Goal: Task Accomplishment & Management: Contribute content

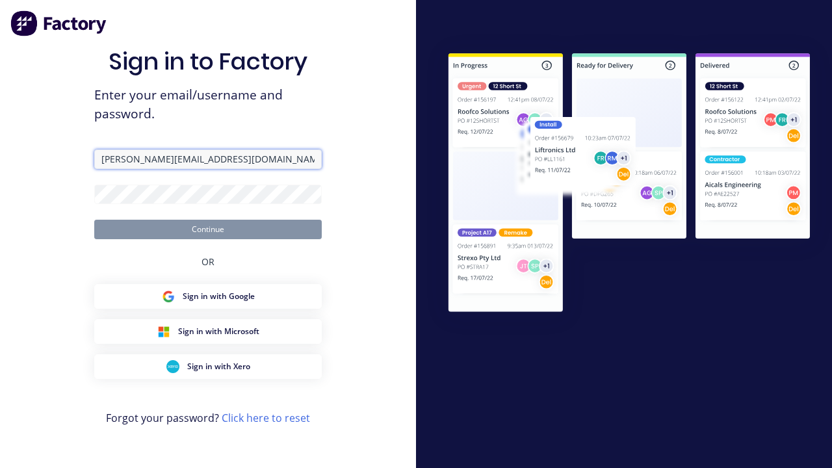
type input "[PERSON_NAME][EMAIL_ADDRESS][DOMAIN_NAME]"
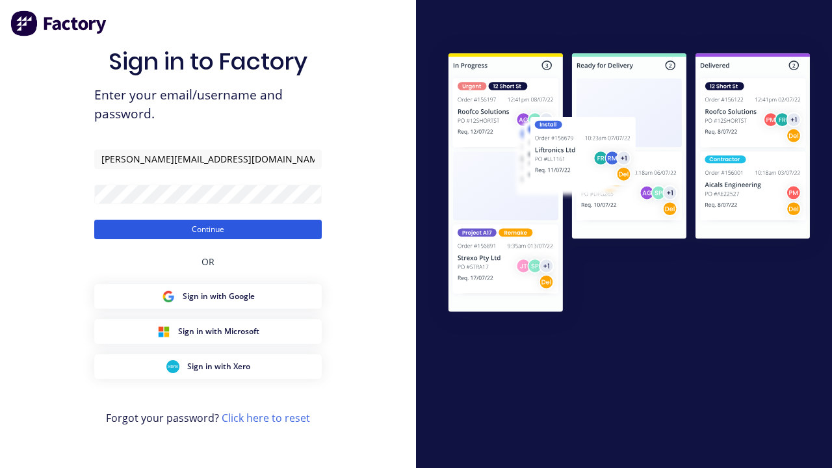
click at [208, 229] on button "Continue" at bounding box center [207, 229] width 227 height 19
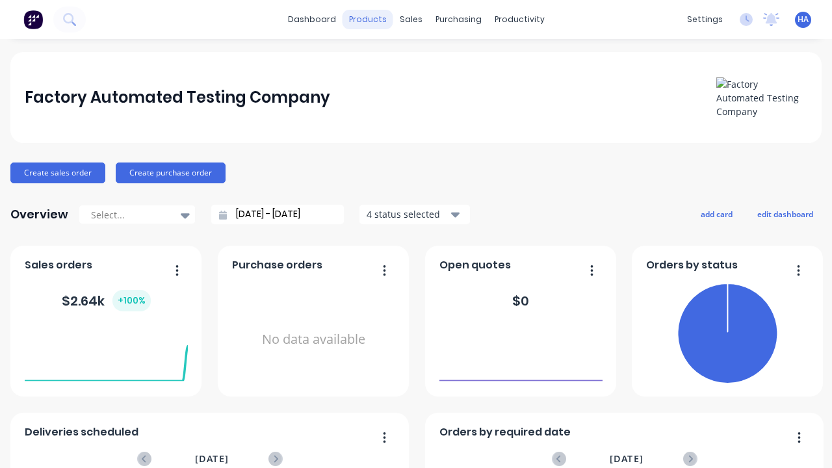
click at [367, 19] on div "products" at bounding box center [368, 19] width 51 height 19
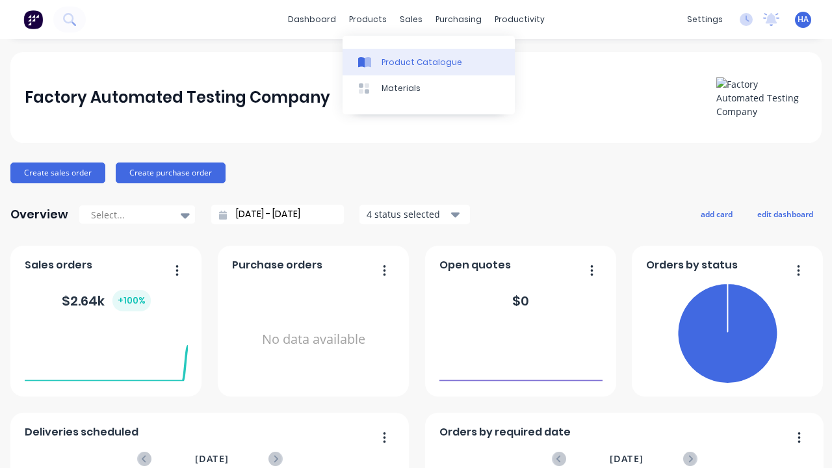
click at [428, 62] on div "Product Catalogue" at bounding box center [422, 63] width 81 height 12
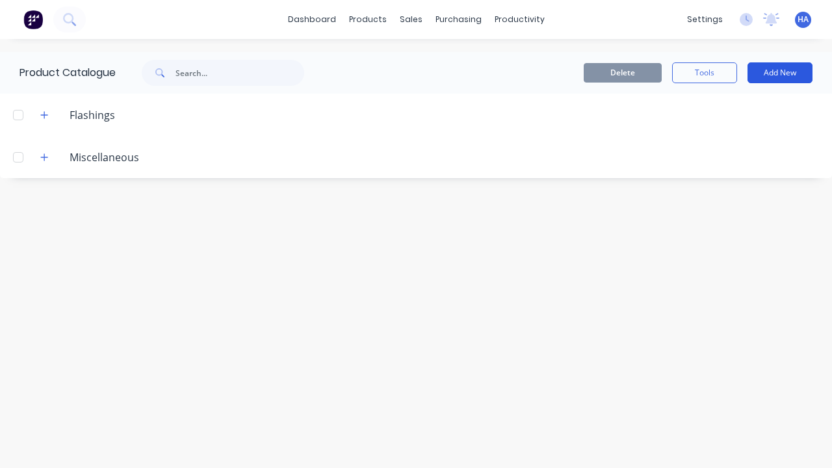
click at [780, 73] on button "Add New" at bounding box center [779, 72] width 65 height 21
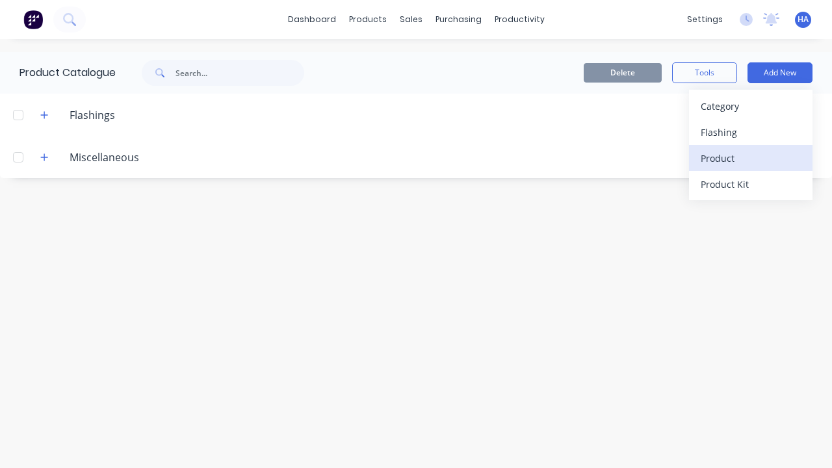
click at [751, 158] on div "Product" at bounding box center [751, 158] width 100 height 19
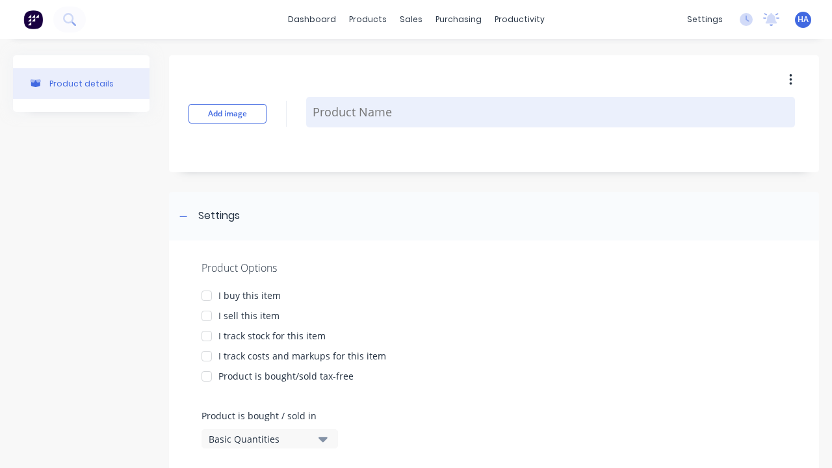
click at [551, 112] on textarea at bounding box center [550, 112] width 489 height 31
type textarea "x"
type textarea "Test Lineal Product"
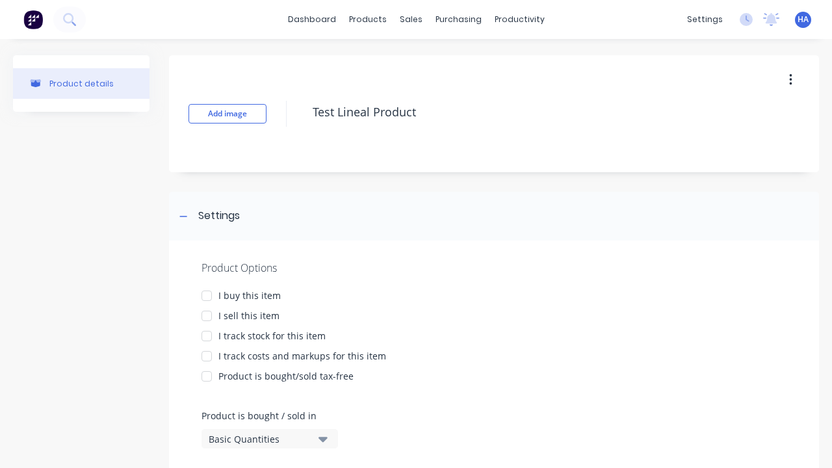
click at [207, 295] on div at bounding box center [207, 296] width 26 height 26
click at [207, 315] on div at bounding box center [207, 316] width 26 height 26
type textarea "x"
type textarea "Test Lineal Product"
click at [260, 439] on div "Basic Quantities" at bounding box center [261, 439] width 104 height 14
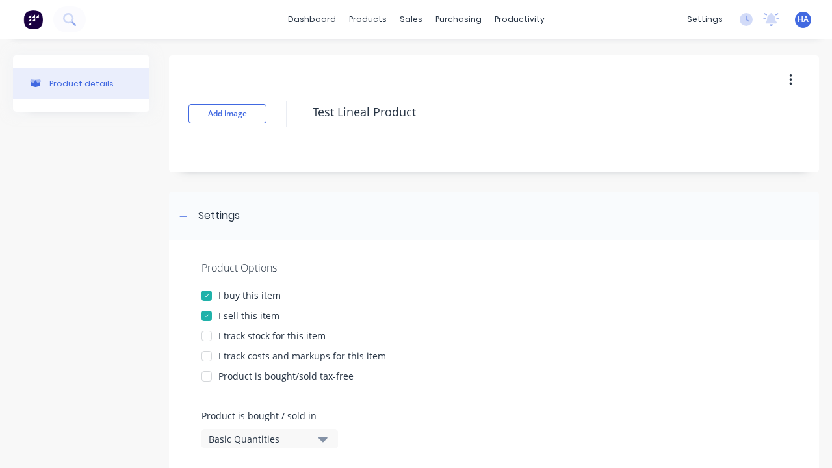
type textarea "x"
type textarea "Test Lineal Product"
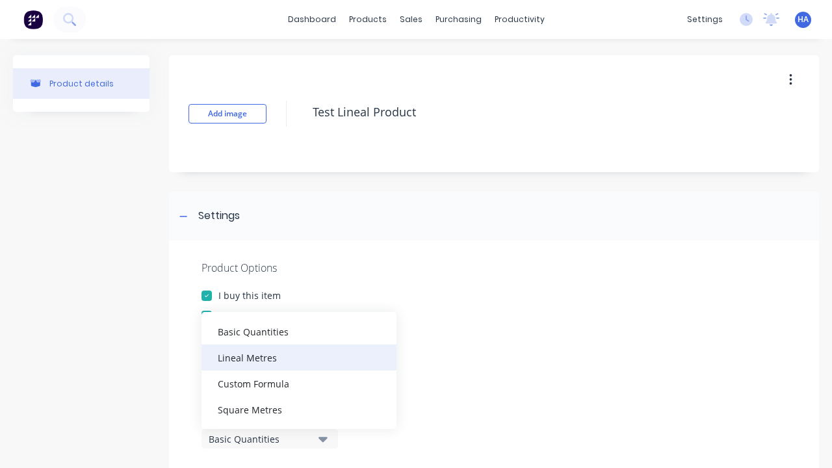
click at [299, 357] on div "Lineal Metres" at bounding box center [298, 357] width 195 height 26
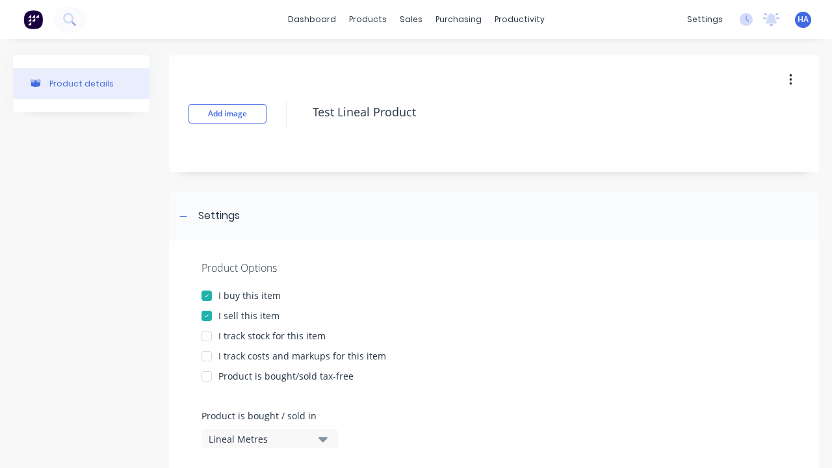
type textarea "x"
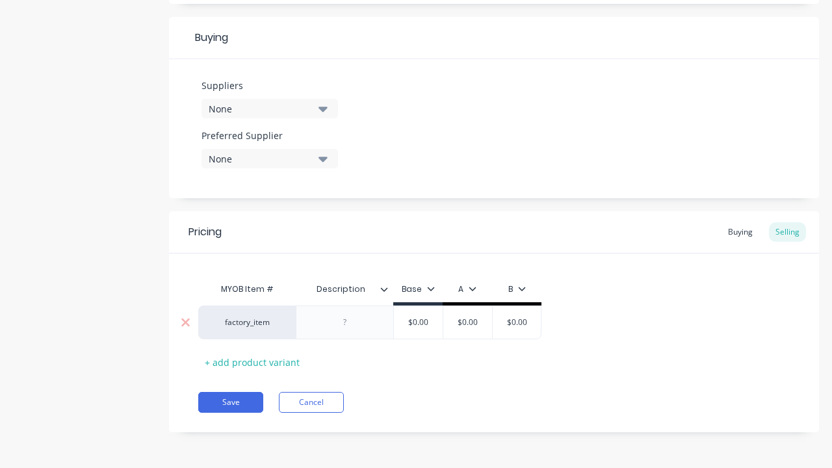
click at [344, 322] on div at bounding box center [345, 322] width 65 height 17
click at [467, 322] on input "text" at bounding box center [467, 323] width 65 height 12
type textarea "x"
type input "$0.00"
type textarea "x"
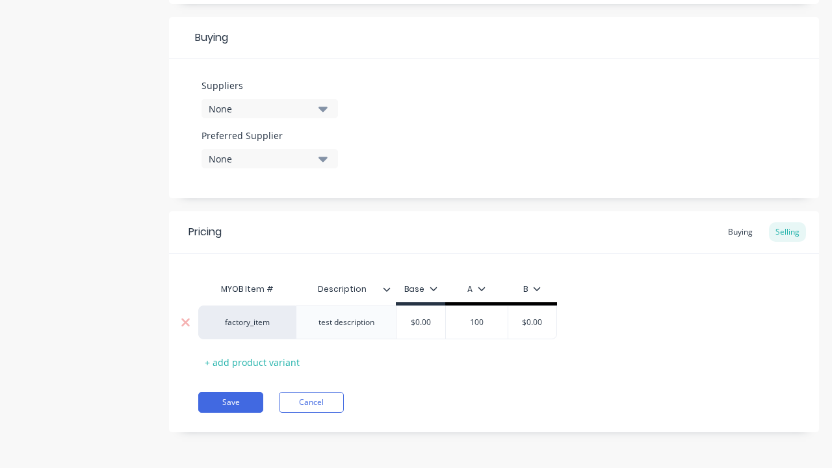
type input "100"
click at [231, 402] on button "Save" at bounding box center [230, 402] width 65 height 21
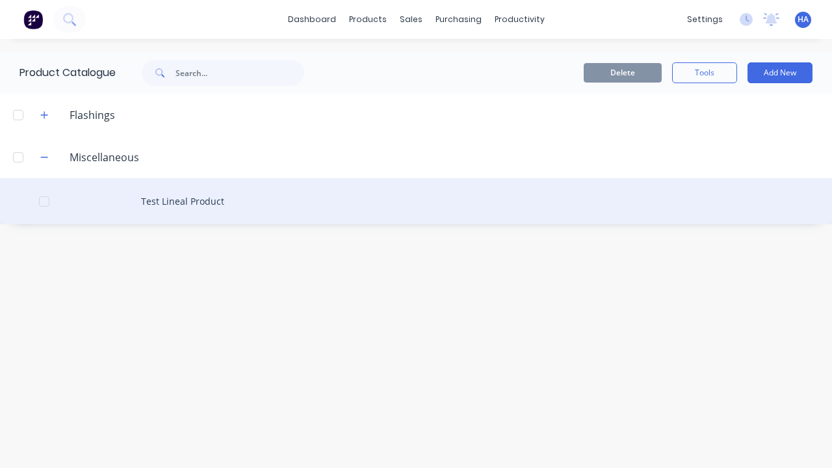
click at [416, 201] on div "Test Lineal Product" at bounding box center [416, 201] width 832 height 46
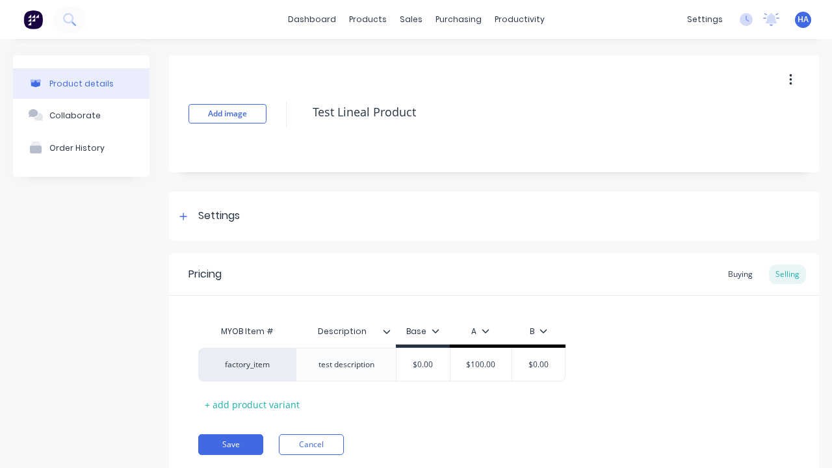
click at [790, 79] on icon "button" at bounding box center [790, 80] width 3 height 12
click at [744, 140] on div "Delete" at bounding box center [744, 140] width 100 height 19
type textarea "x"
